Goal: Information Seeking & Learning: Learn about a topic

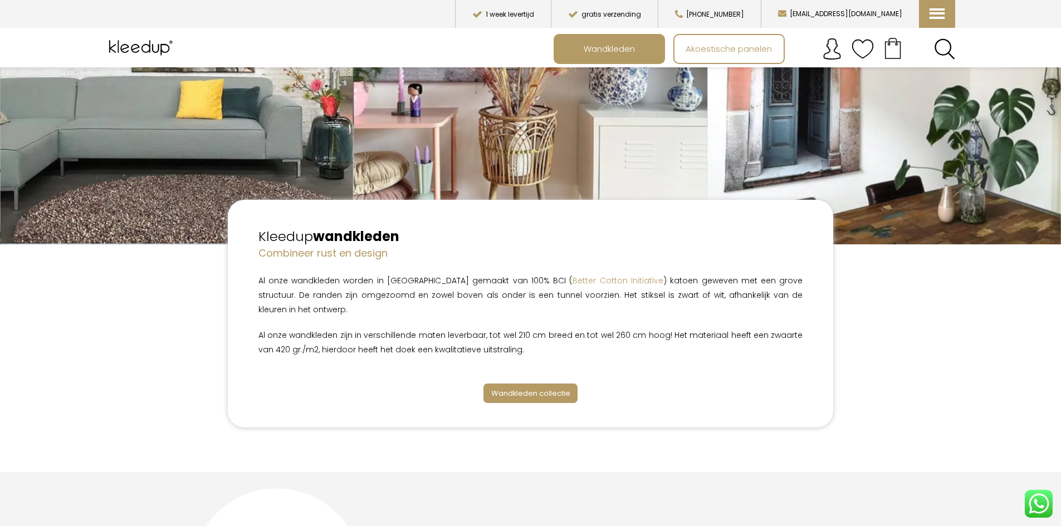
scroll to position [223, 0]
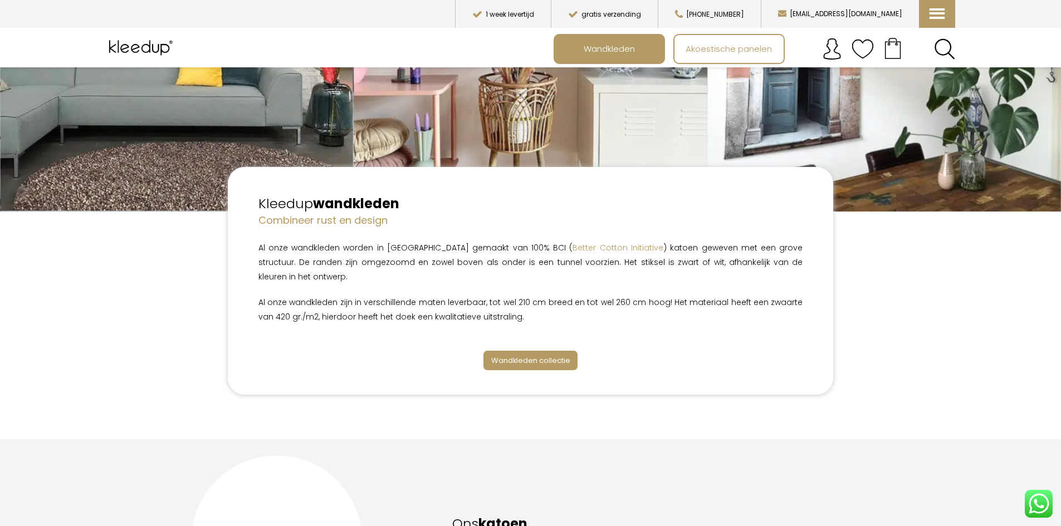
click at [549, 355] on span "Wandkleden collectie" at bounding box center [530, 360] width 79 height 11
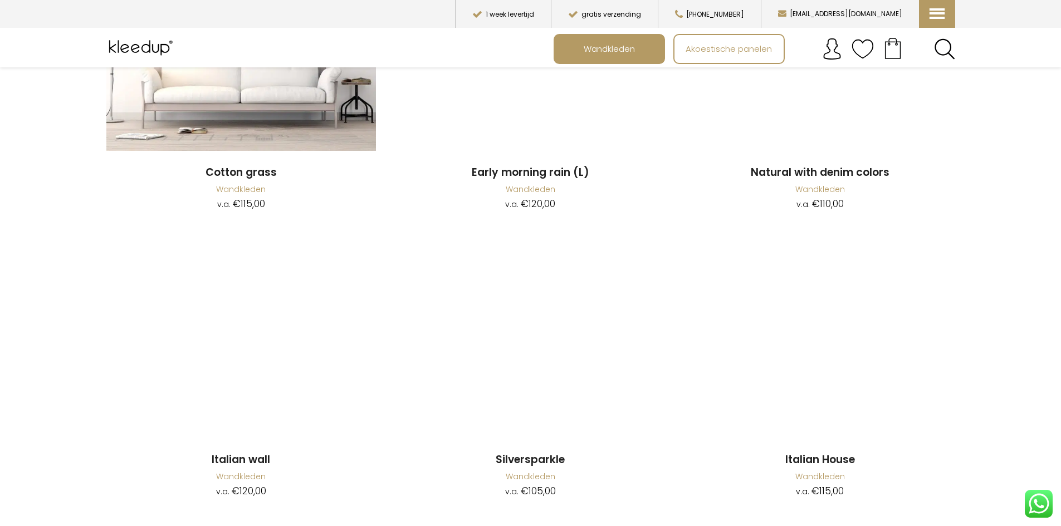
scroll to position [1504, 0]
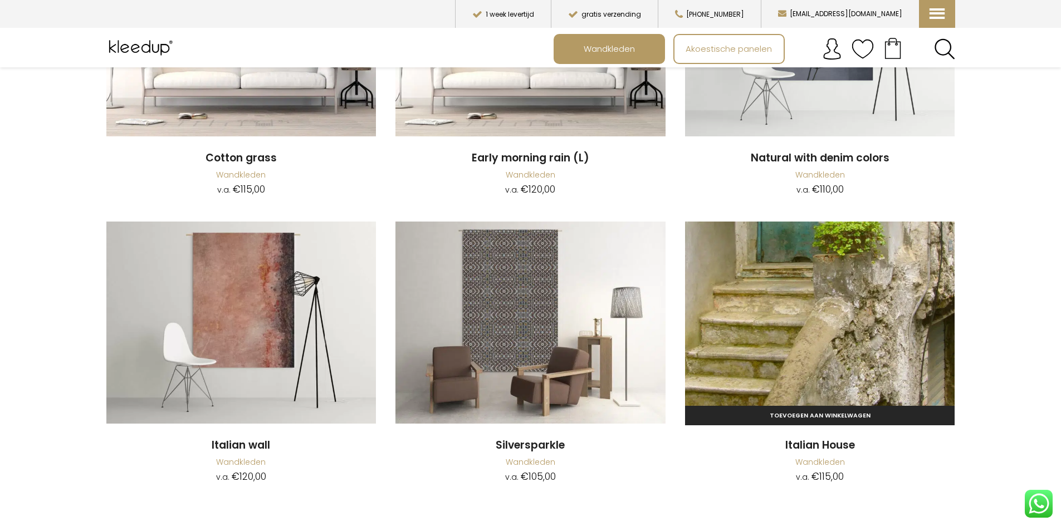
click at [852, 291] on img at bounding box center [820, 323] width 270 height 202
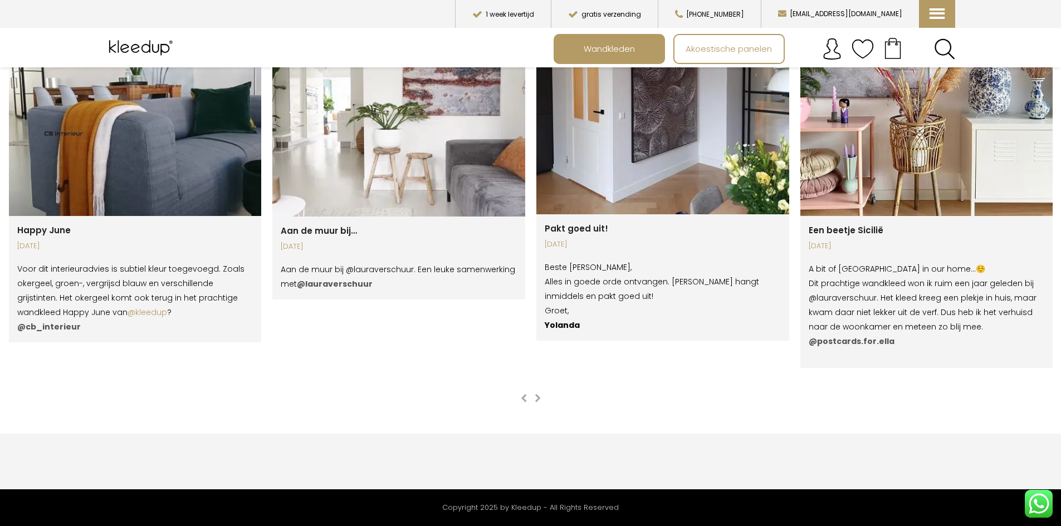
scroll to position [2172, 0]
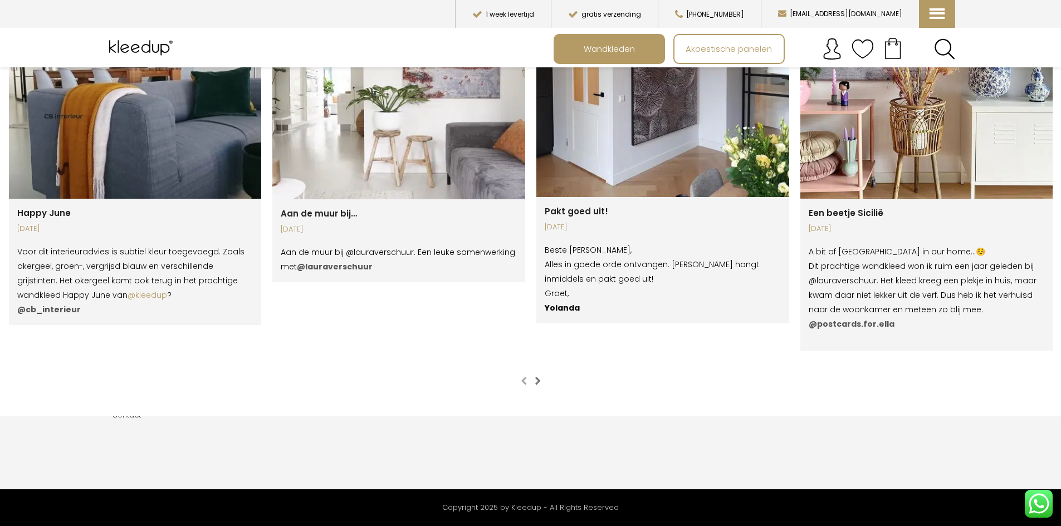
click at [535, 377] on span "button" at bounding box center [538, 381] width 6 height 9
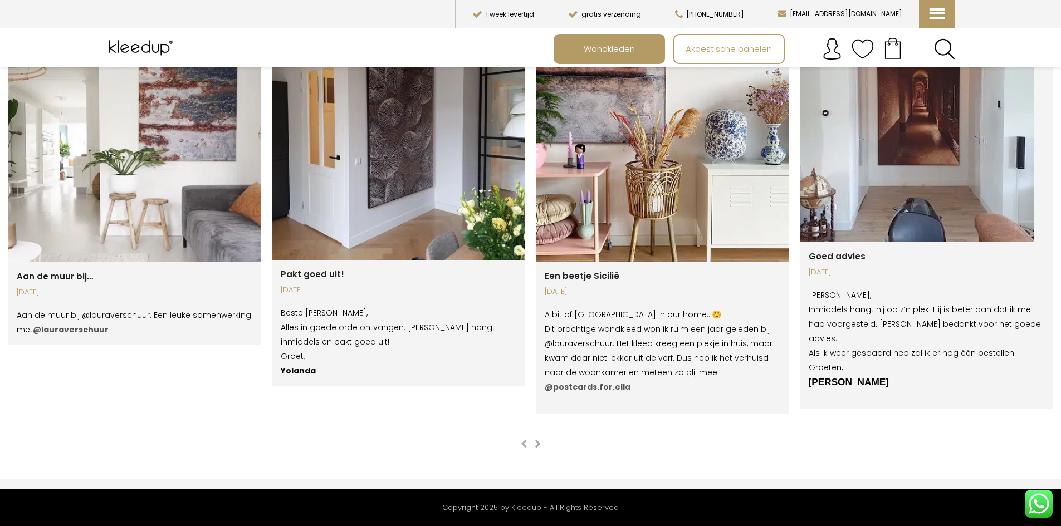
scroll to position [2117, 0]
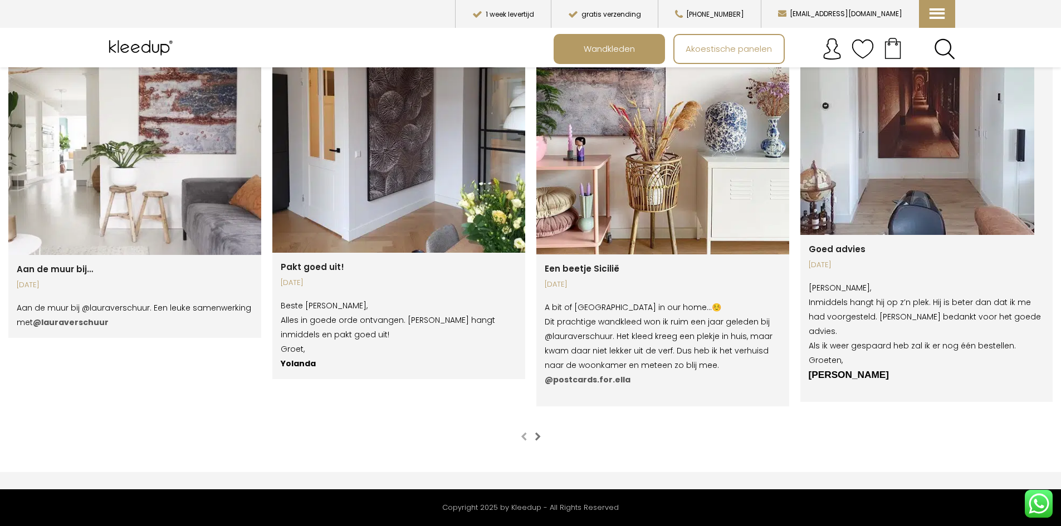
click at [541, 432] on button "next slide" at bounding box center [537, 437] width 11 height 11
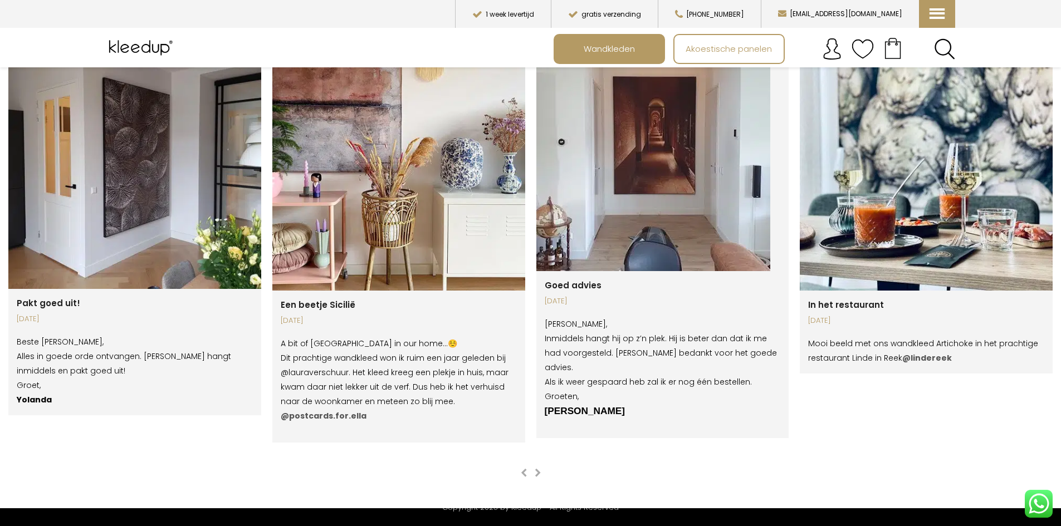
scroll to position [2061, 0]
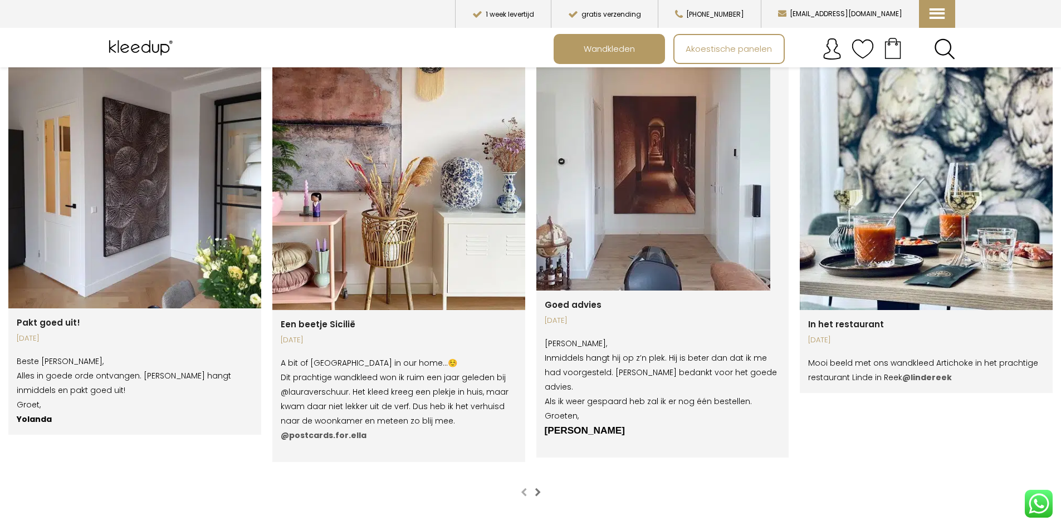
click at [535, 488] on span "button" at bounding box center [538, 492] width 6 height 9
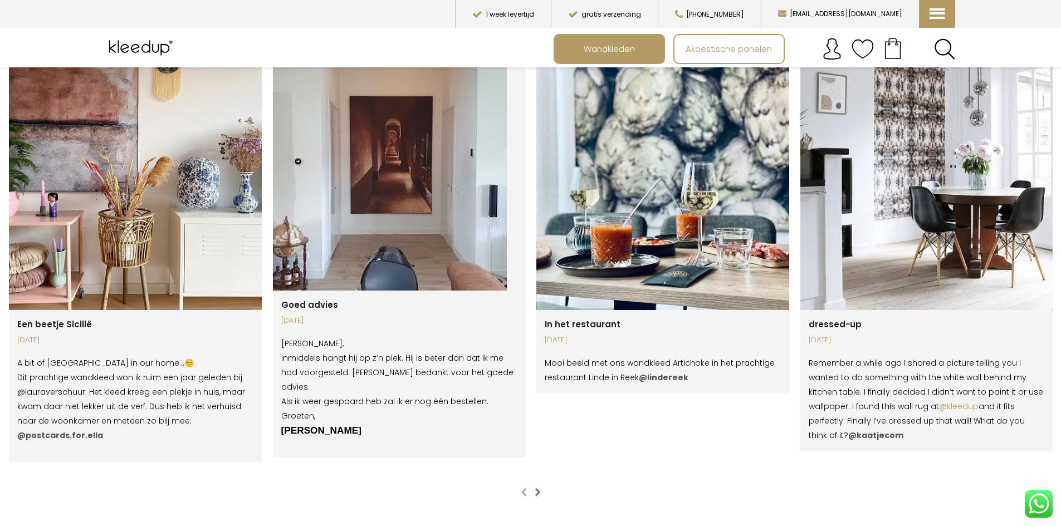
click at [535, 488] on span "button" at bounding box center [538, 492] width 6 height 9
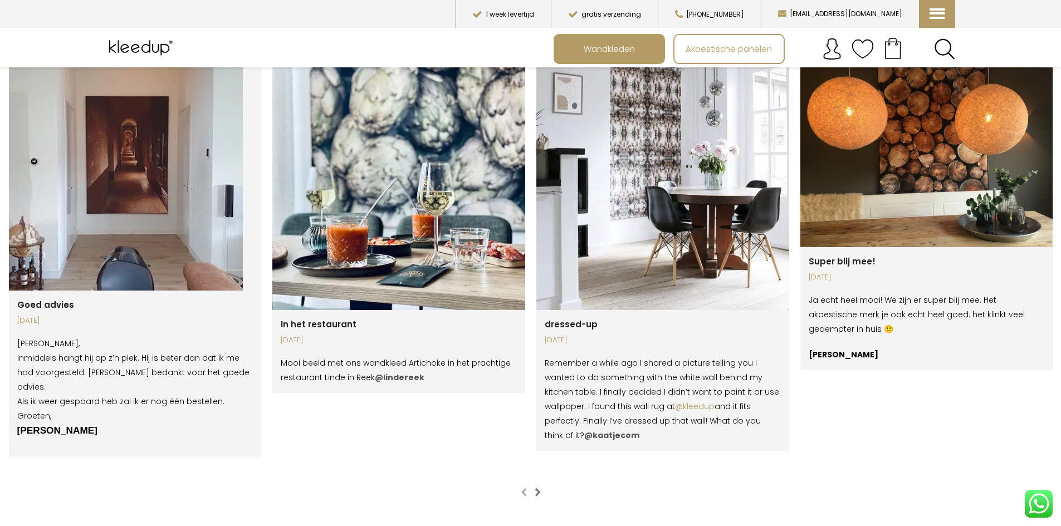
click at [538, 488] on span "button" at bounding box center [538, 492] width 6 height 9
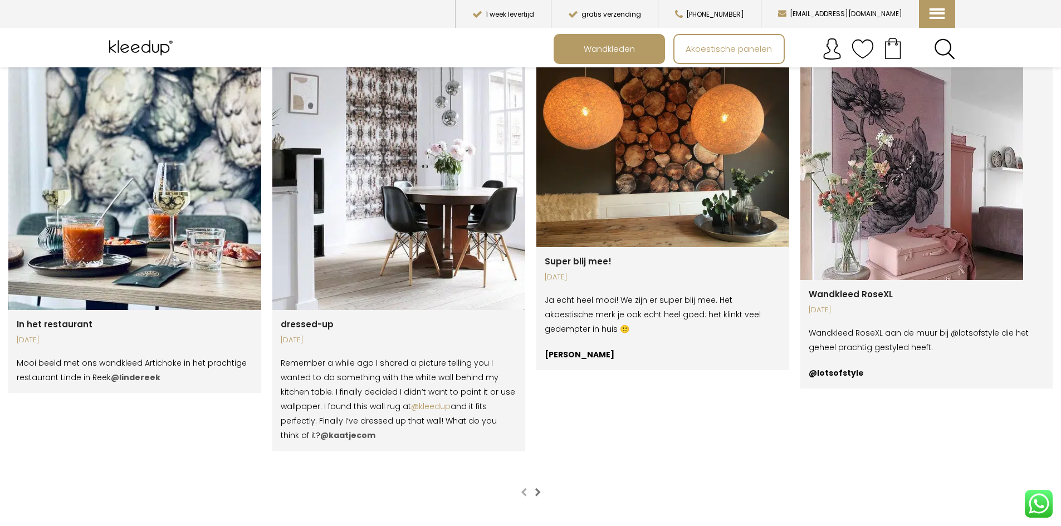
click at [538, 488] on span "button" at bounding box center [538, 492] width 6 height 9
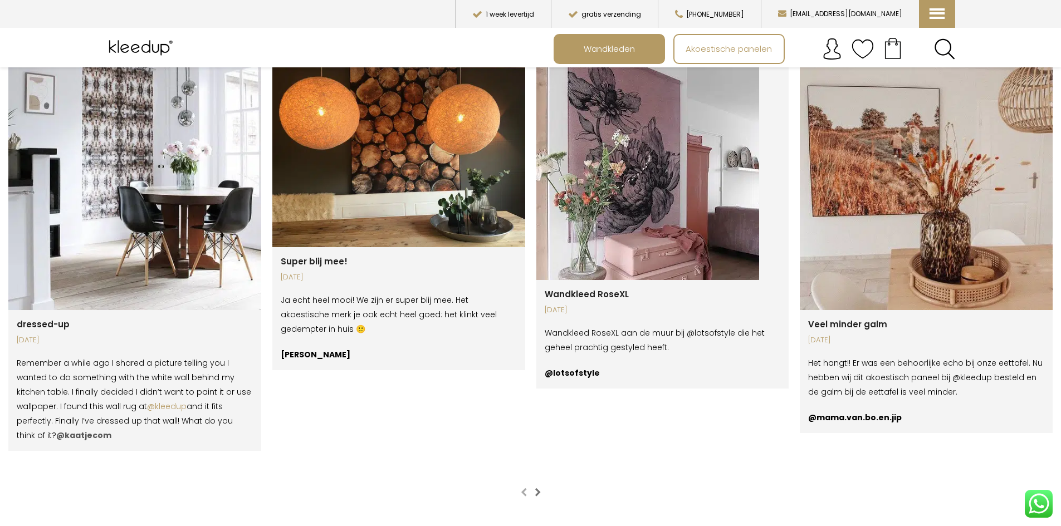
click at [539, 488] on span "button" at bounding box center [538, 492] width 6 height 9
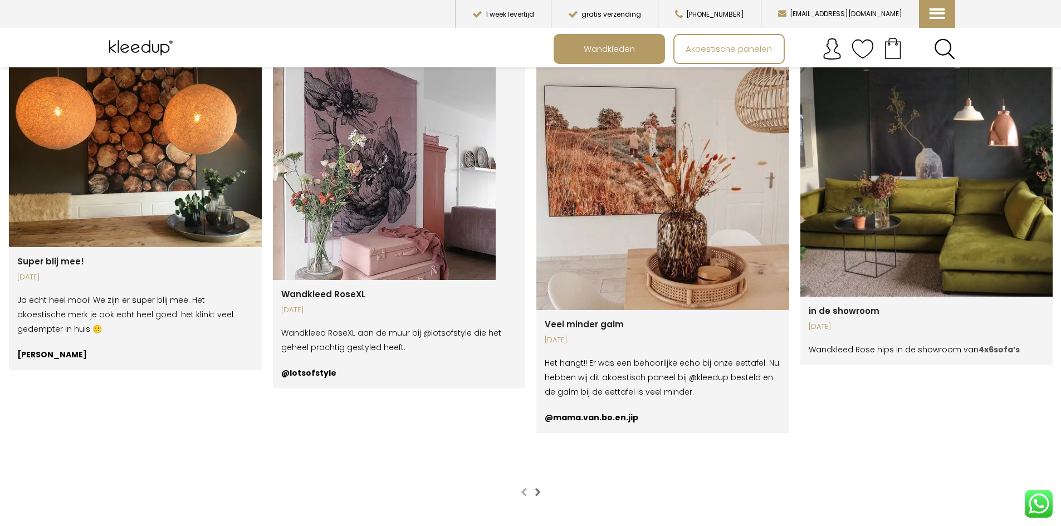
click at [539, 488] on span "button" at bounding box center [538, 492] width 6 height 9
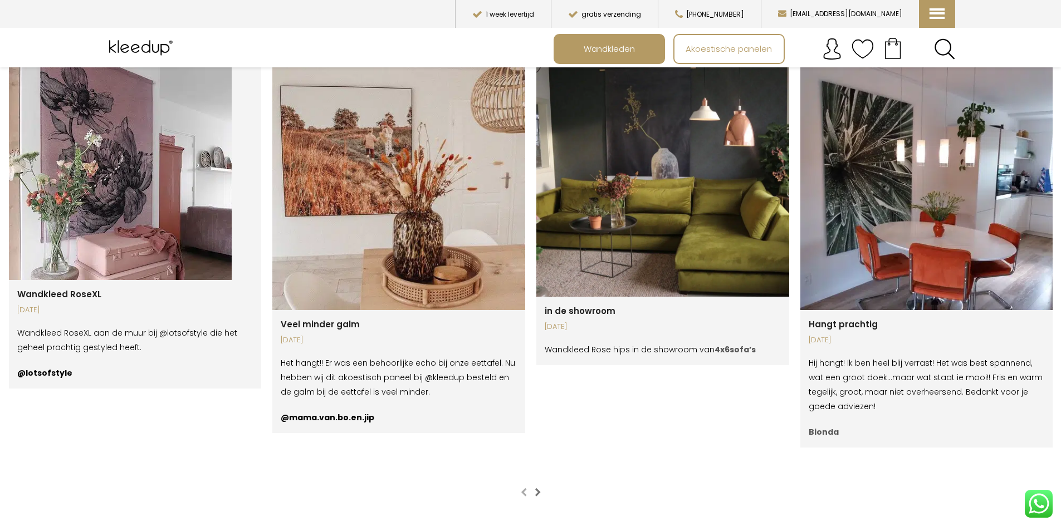
click at [539, 488] on span "button" at bounding box center [538, 492] width 6 height 9
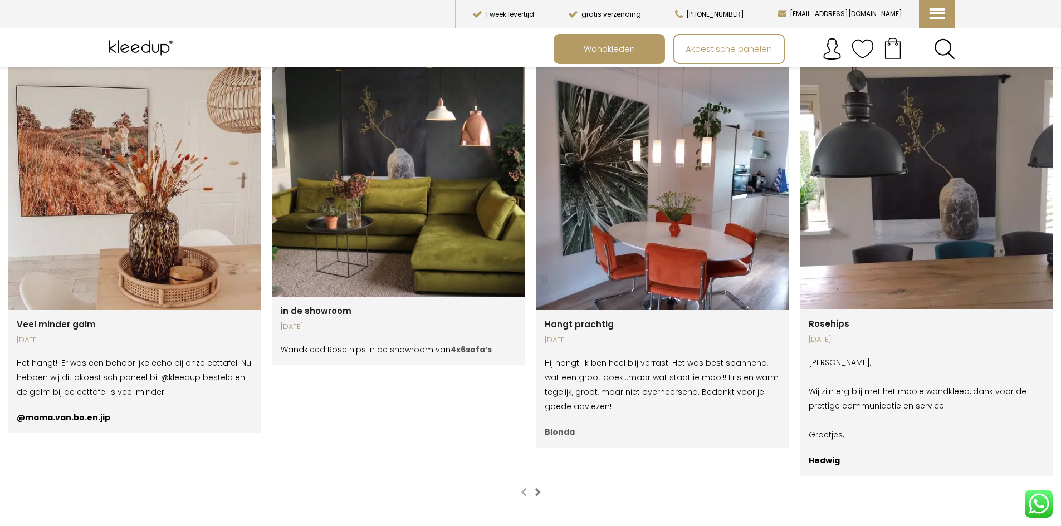
click at [539, 488] on span "button" at bounding box center [538, 492] width 6 height 9
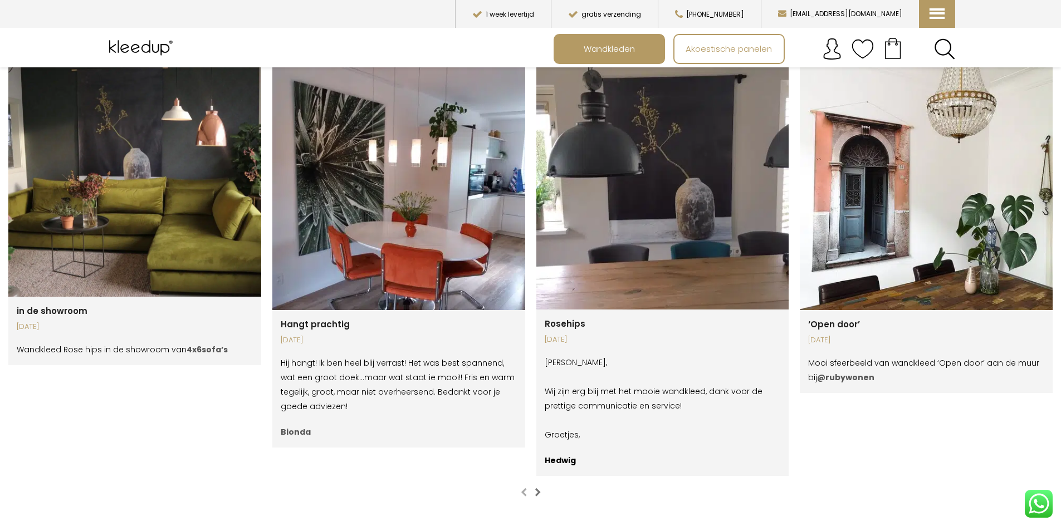
click at [539, 488] on span "button" at bounding box center [538, 492] width 6 height 9
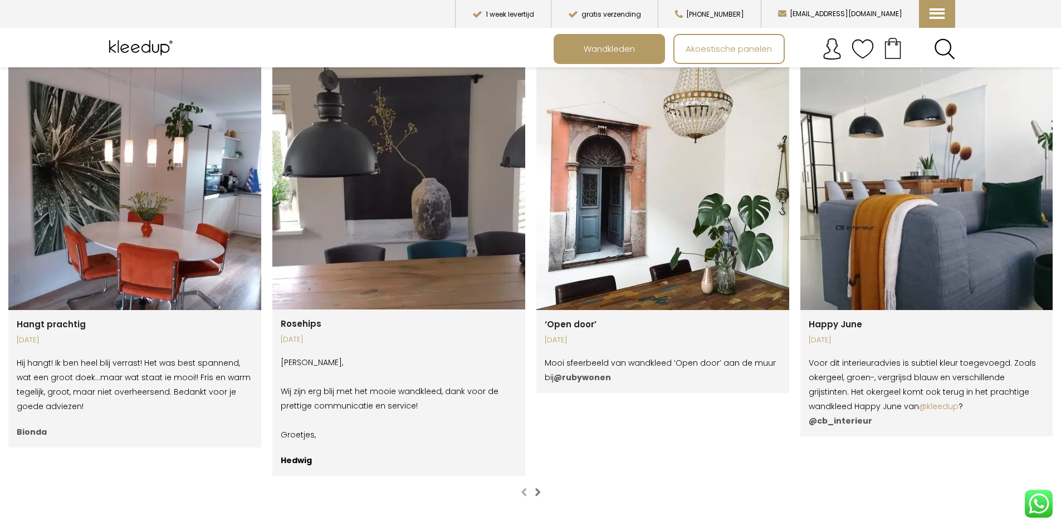
click at [539, 488] on span "button" at bounding box center [538, 492] width 6 height 9
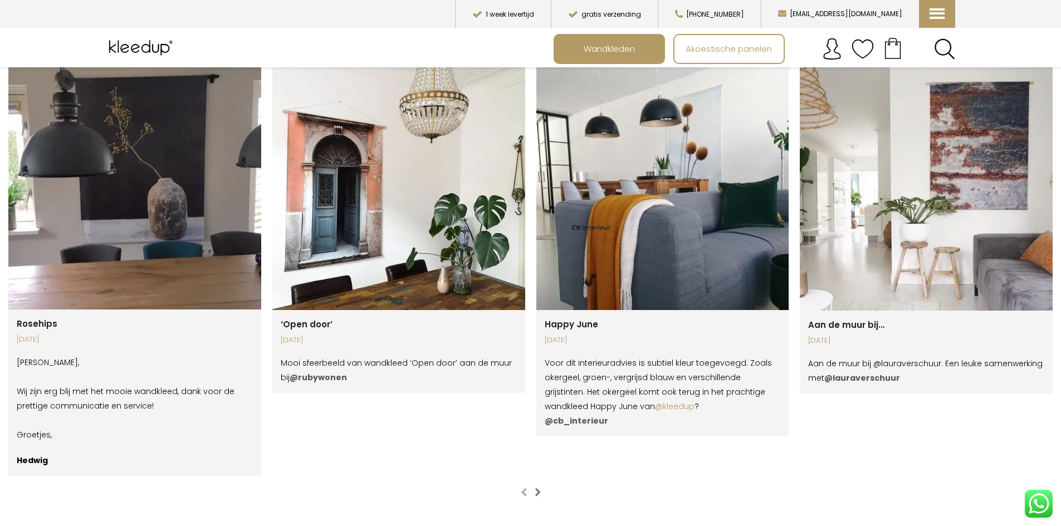
click at [539, 488] on span "button" at bounding box center [538, 492] width 6 height 9
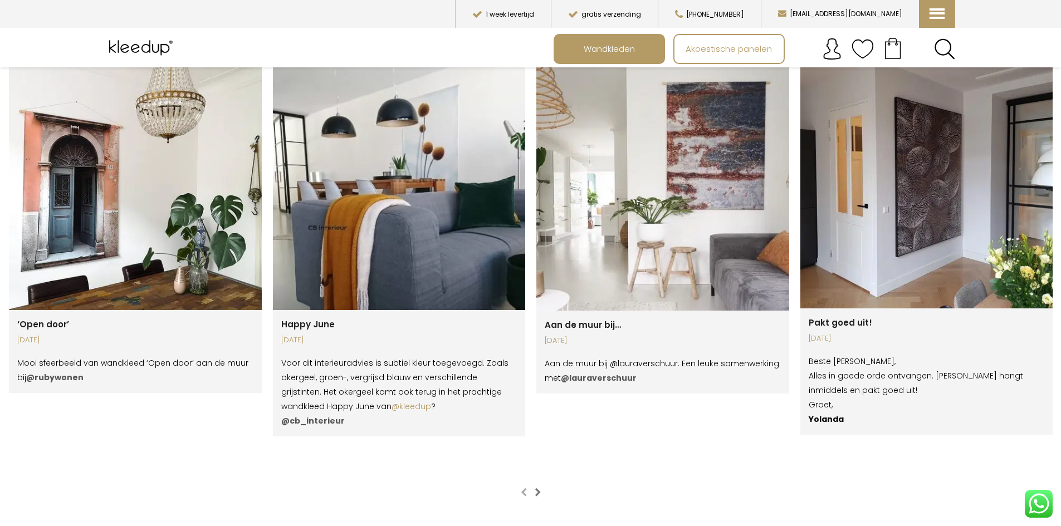
click at [539, 488] on span "button" at bounding box center [538, 492] width 6 height 9
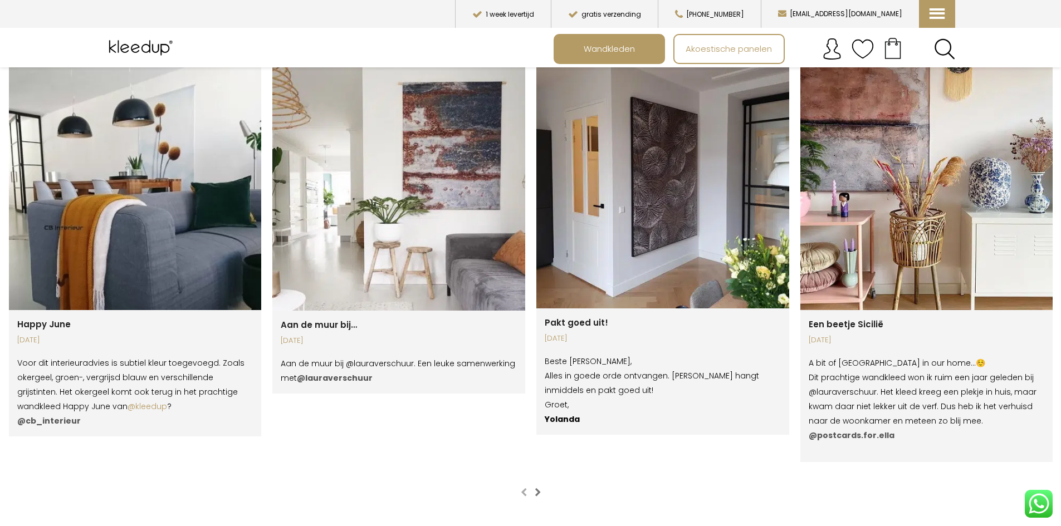
click at [539, 488] on span "button" at bounding box center [538, 492] width 6 height 9
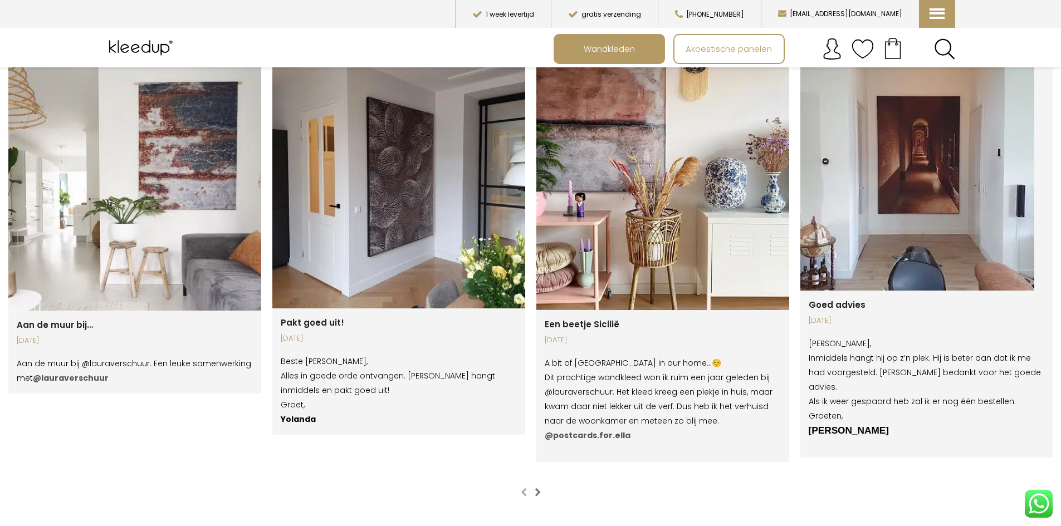
click at [539, 488] on span "button" at bounding box center [538, 492] width 6 height 9
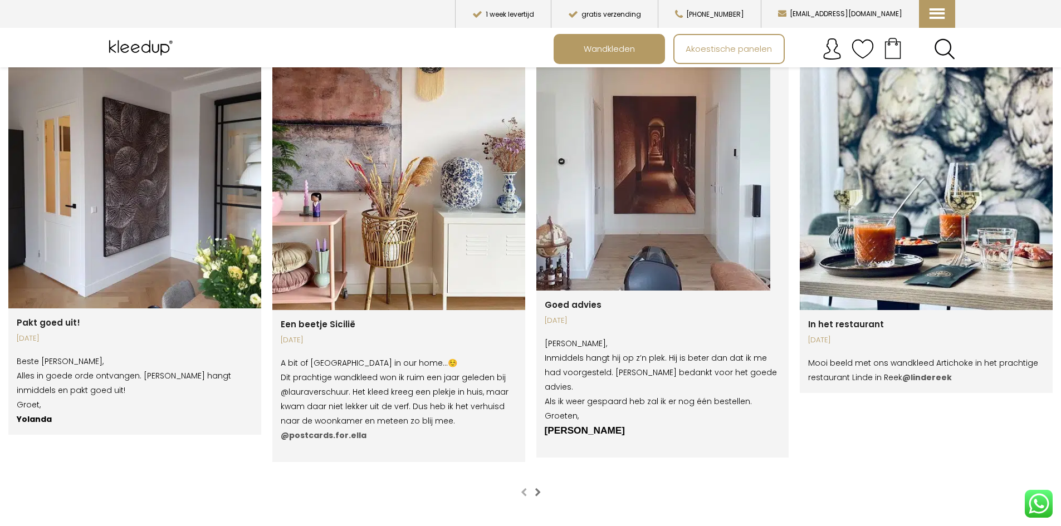
click at [539, 488] on span "button" at bounding box center [538, 492] width 6 height 9
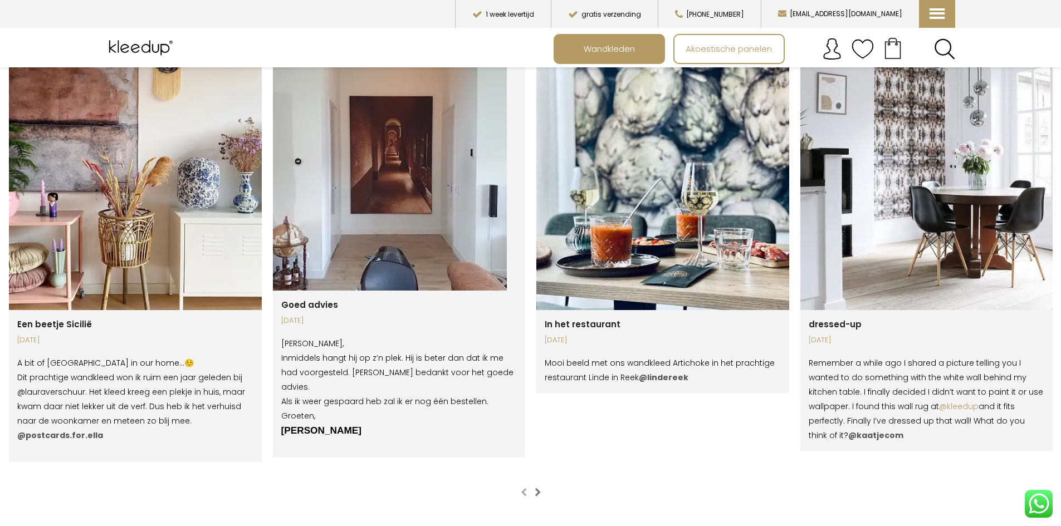
click at [539, 488] on span "button" at bounding box center [538, 492] width 6 height 9
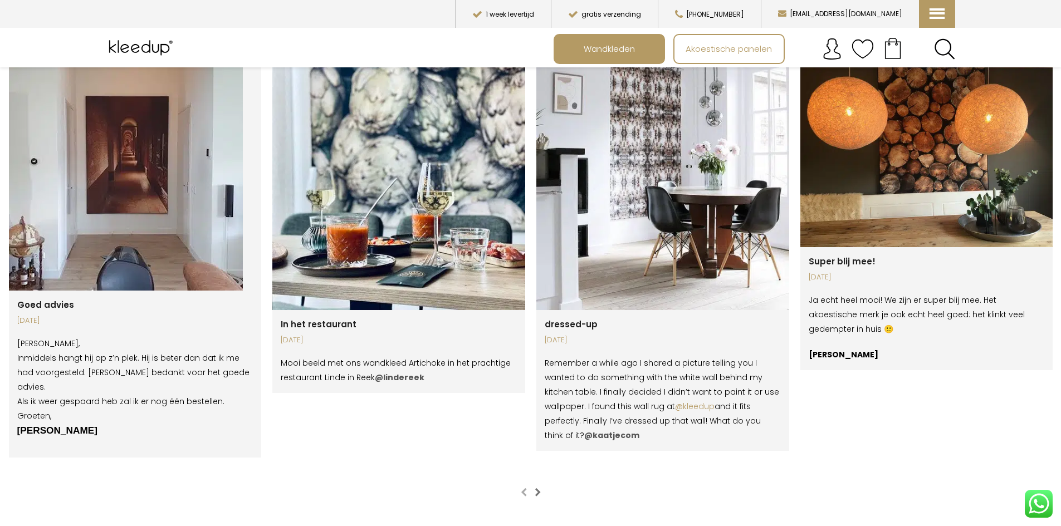
click at [539, 488] on span "button" at bounding box center [538, 492] width 6 height 9
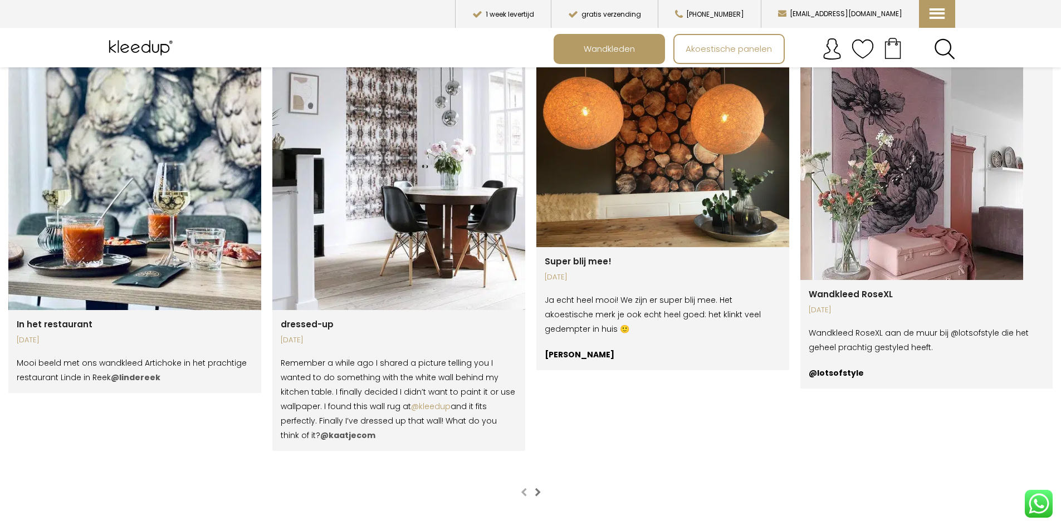
click at [539, 488] on span "button" at bounding box center [538, 492] width 6 height 9
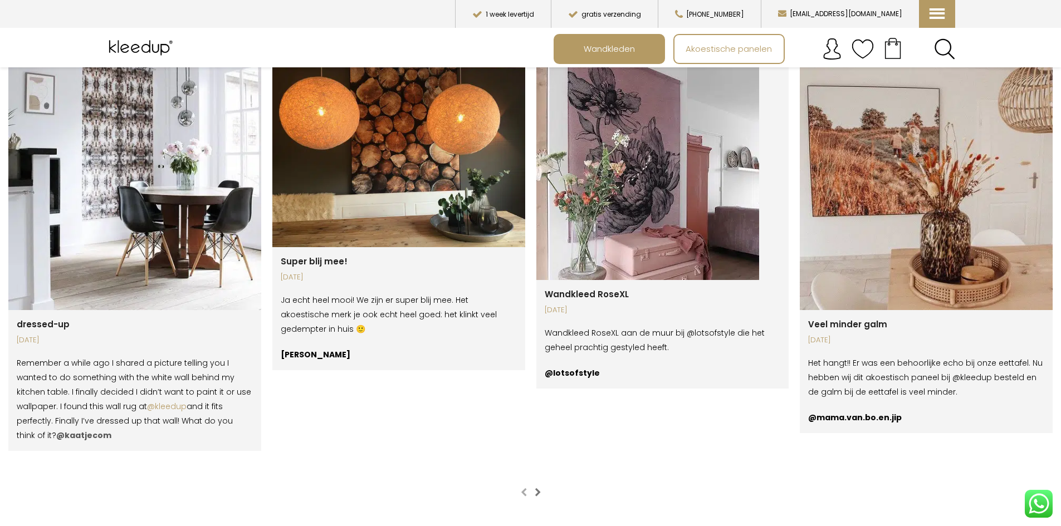
click at [540, 488] on span "button" at bounding box center [538, 492] width 6 height 9
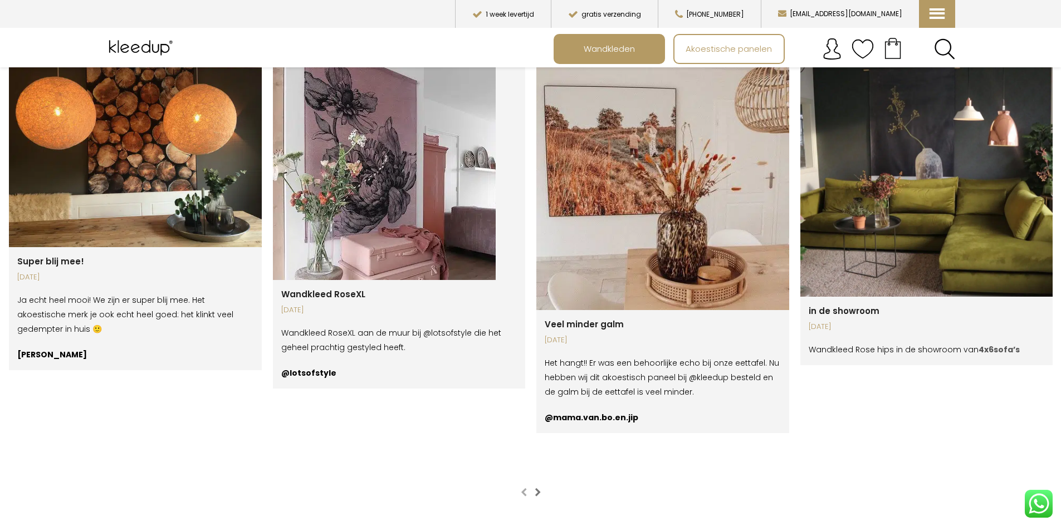
click at [540, 488] on span "button" at bounding box center [538, 492] width 6 height 9
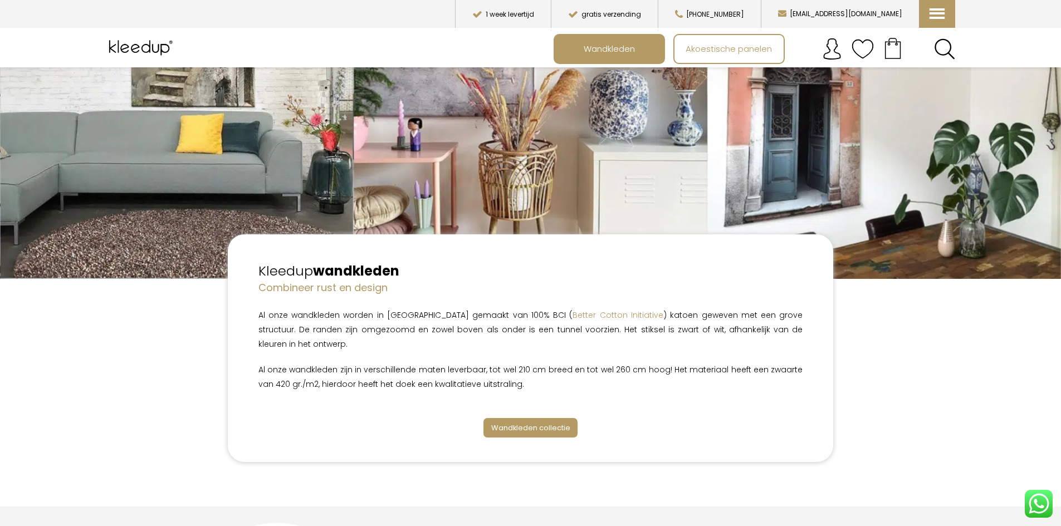
scroll to position [167, 0]
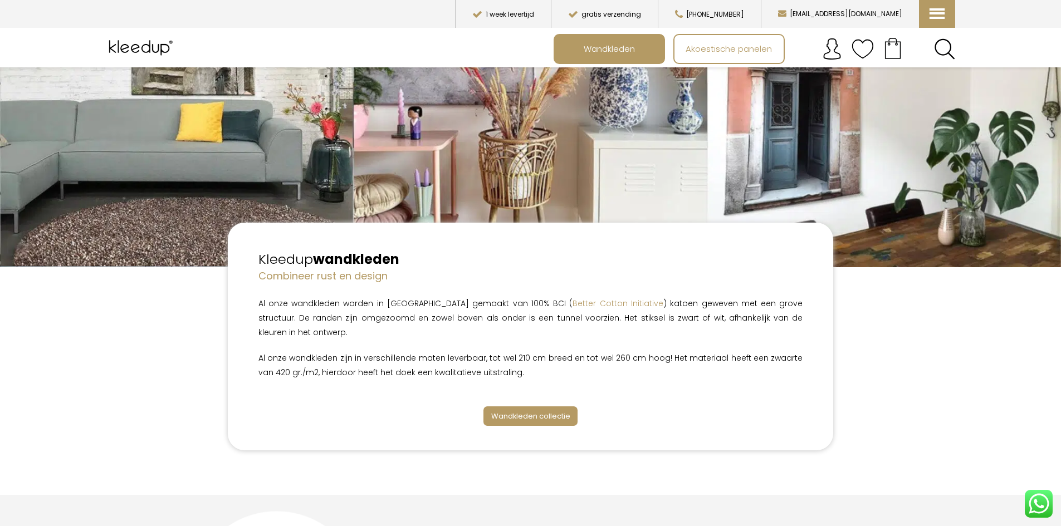
click at [538, 411] on span "Wandkleden collectie" at bounding box center [530, 416] width 79 height 11
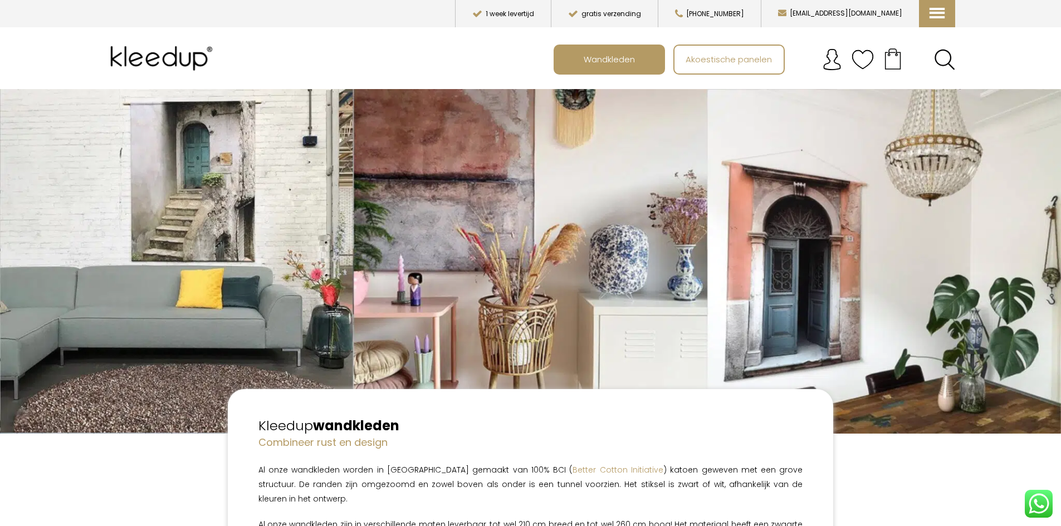
scroll to position [0, 0]
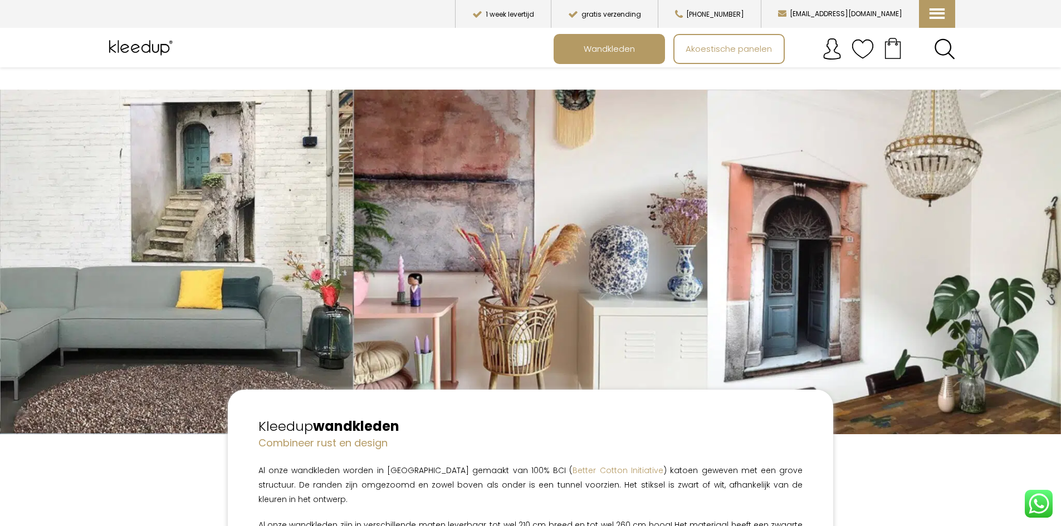
scroll to position [223, 0]
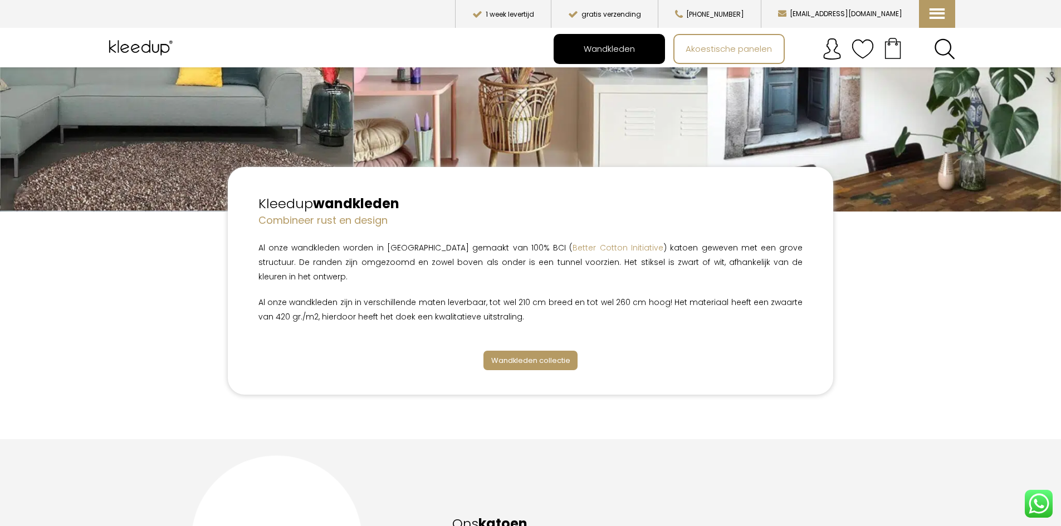
click at [600, 47] on span "Wandkleden" at bounding box center [610, 48] width 64 height 21
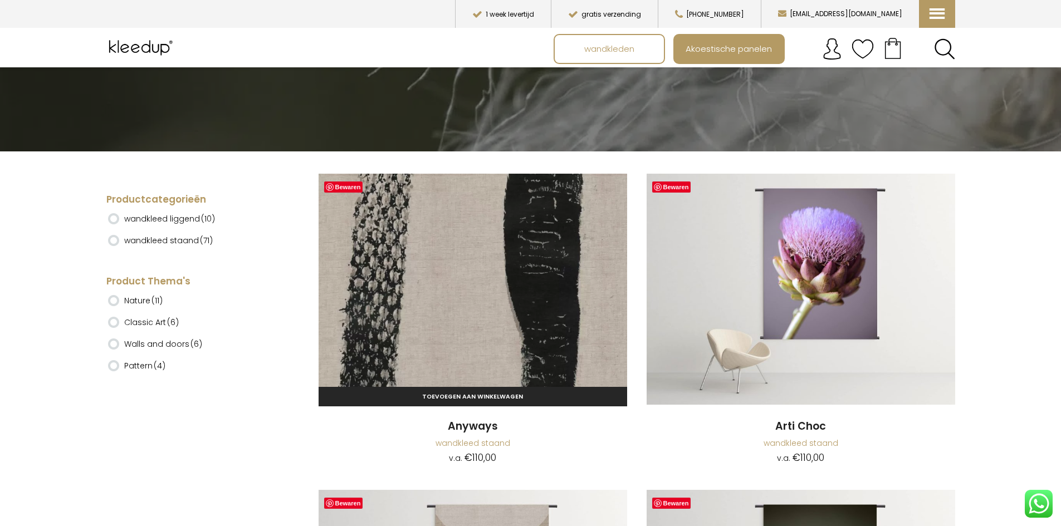
scroll to position [167, 0]
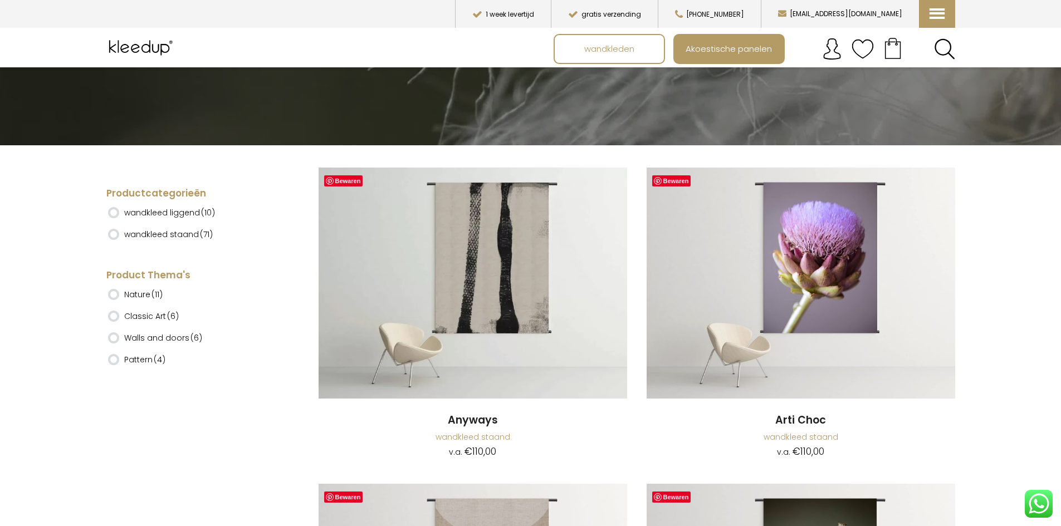
click at [113, 339] on ins at bounding box center [113, 338] width 11 height 11
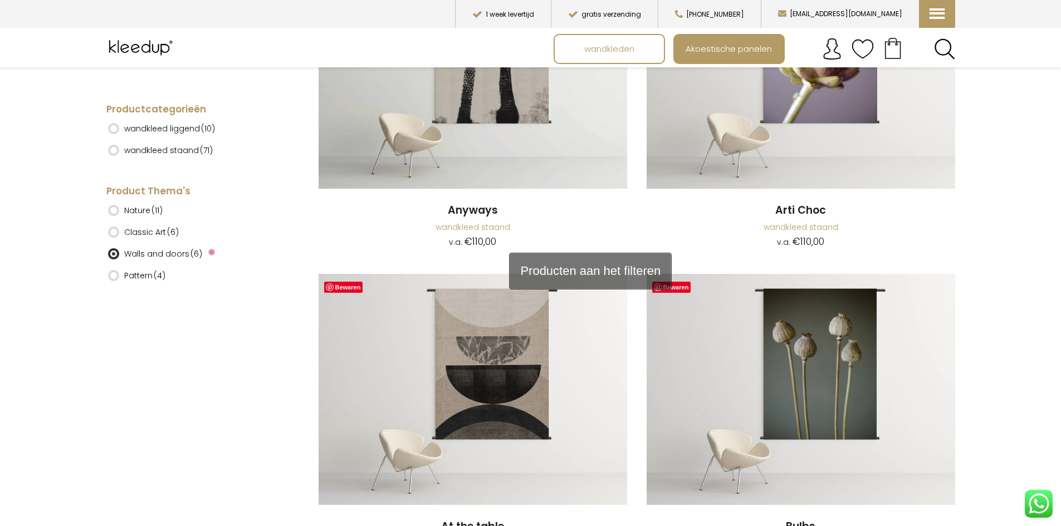
scroll to position [477, 0]
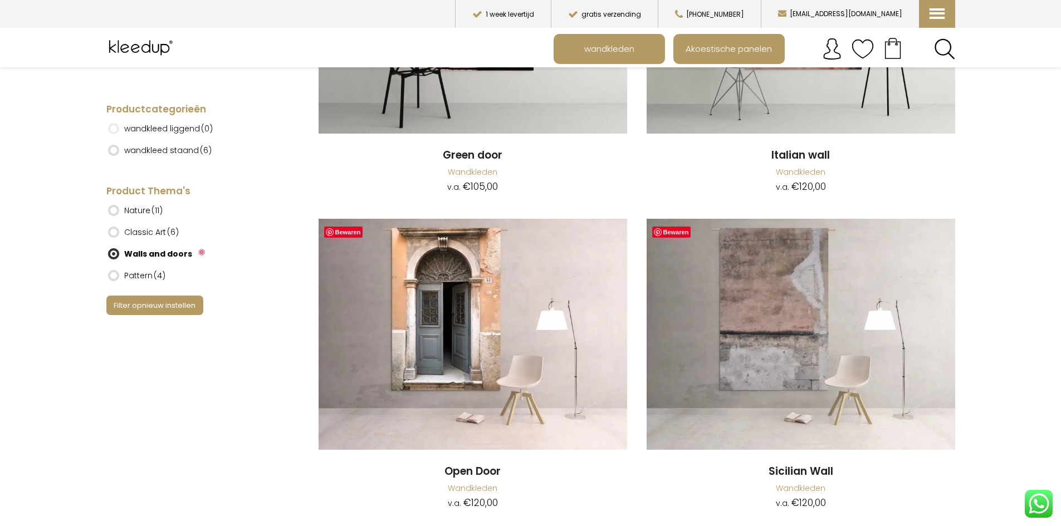
scroll to position [277, 0]
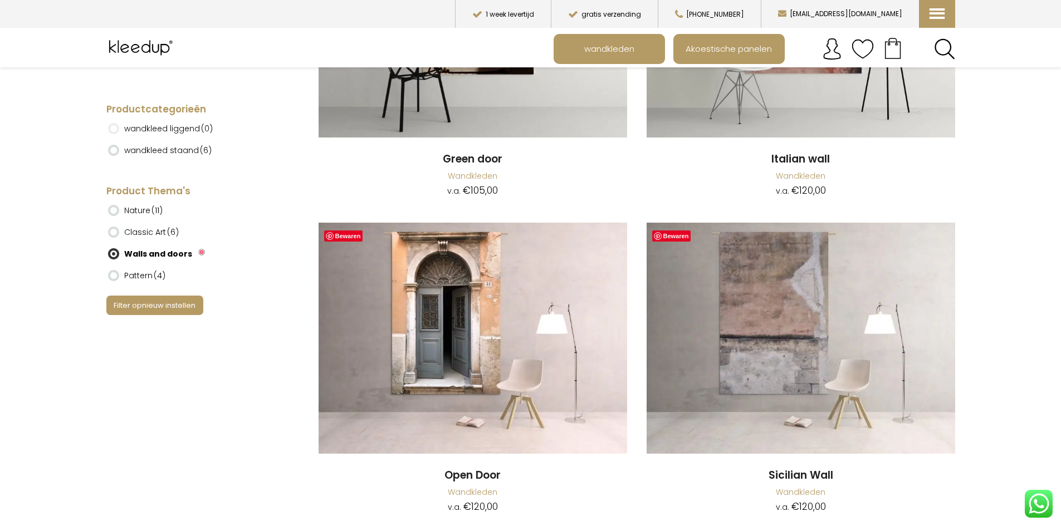
click at [111, 232] on ins at bounding box center [113, 232] width 11 height 11
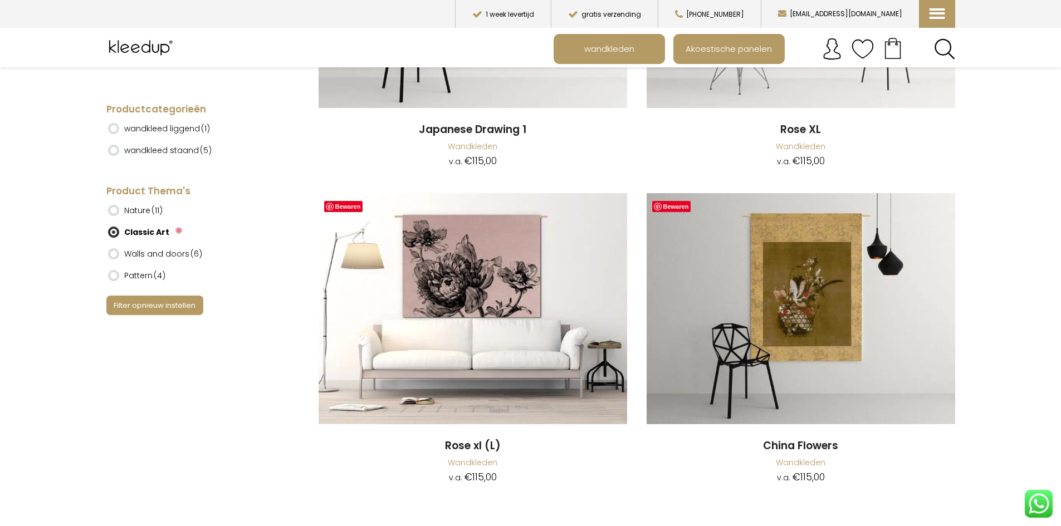
scroll to position [557, 0]
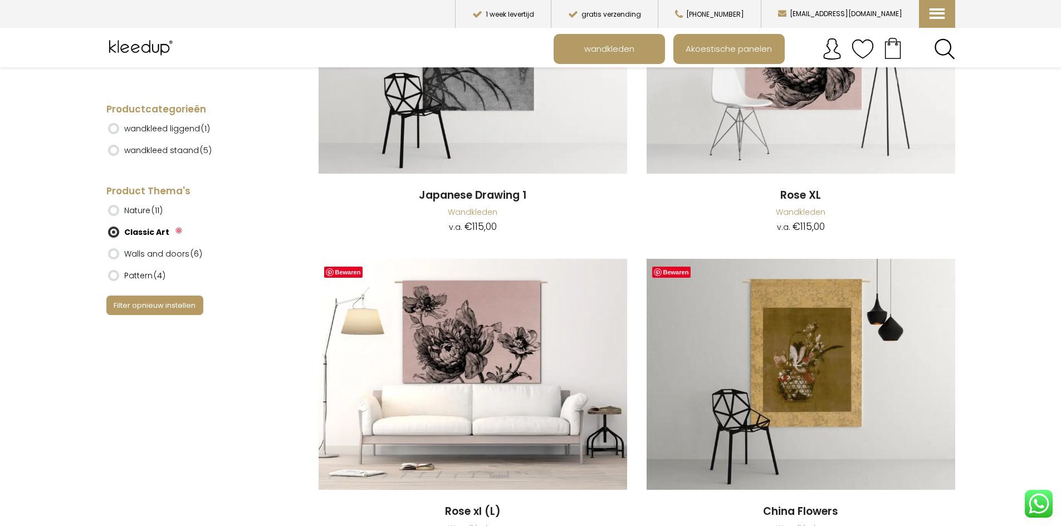
click at [111, 213] on ins at bounding box center [113, 210] width 11 height 11
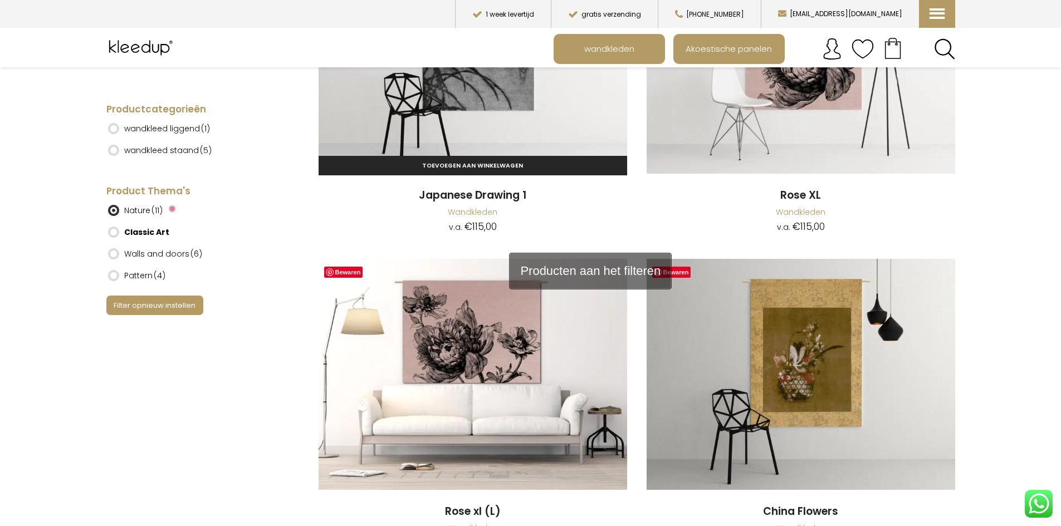
scroll to position [555, 0]
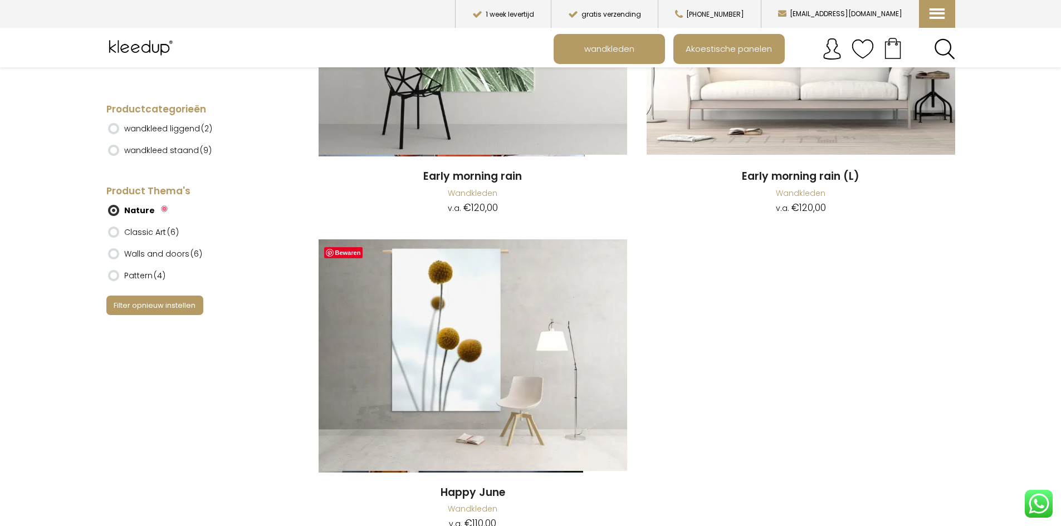
scroll to position [1560, 0]
